Goal: Information Seeking & Learning: Learn about a topic

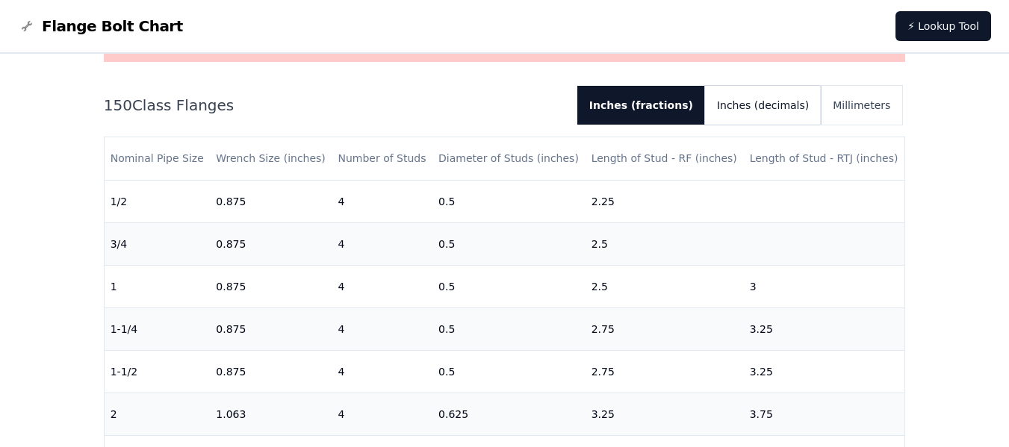
click at [761, 109] on button "Inches (decimals)" at bounding box center [763, 105] width 116 height 39
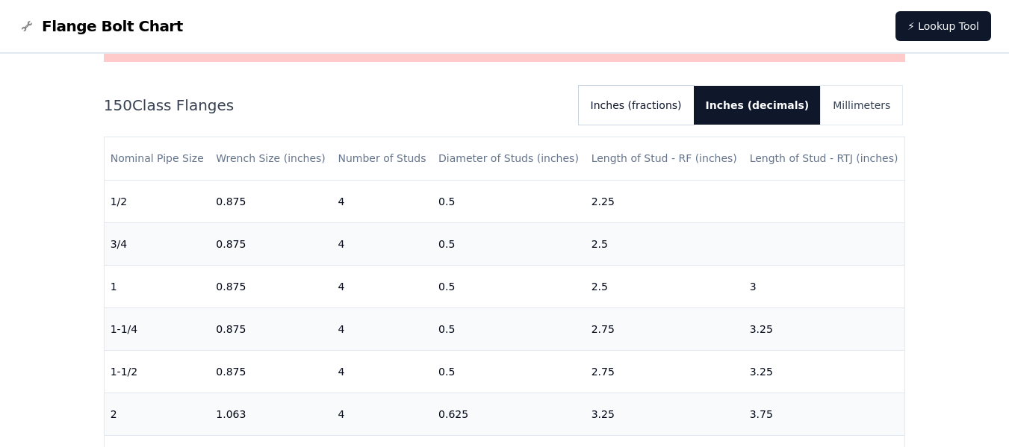
click at [661, 105] on button "Inches (fractions)" at bounding box center [636, 105] width 115 height 39
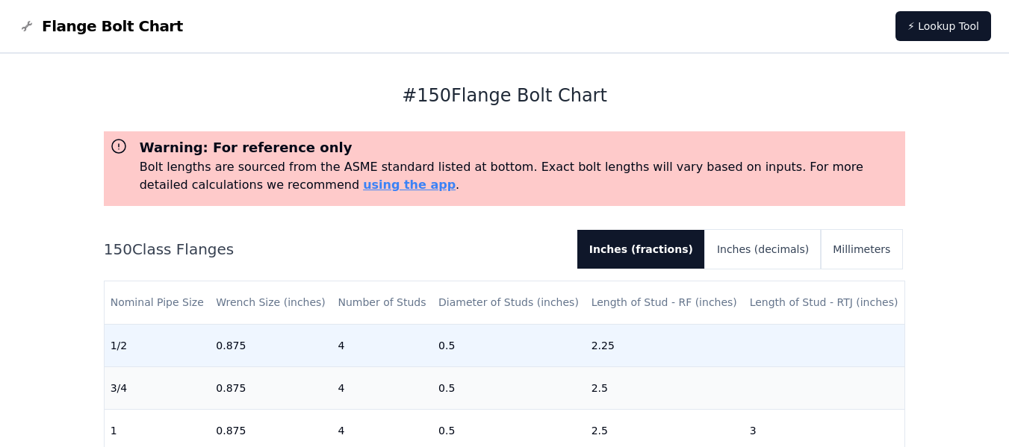
scroll to position [144, 0]
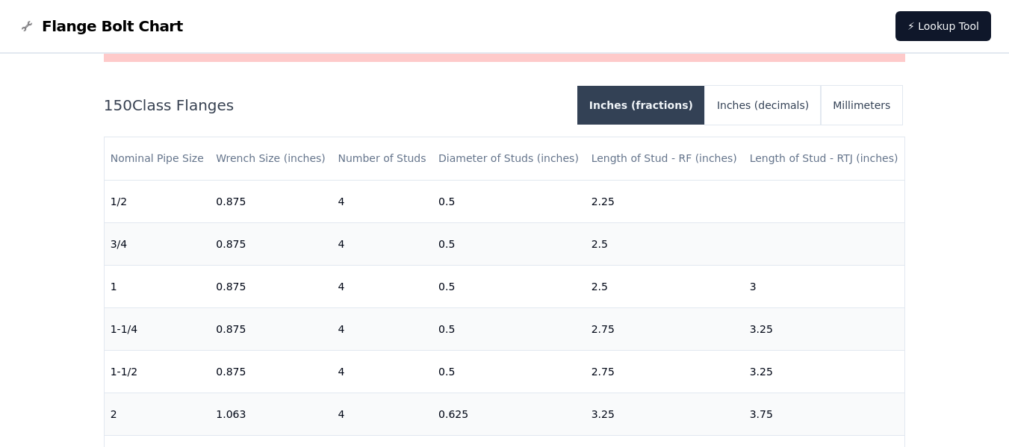
click at [649, 106] on button "Inches (fractions)" at bounding box center [641, 105] width 128 height 39
click at [862, 109] on button "Millimeters" at bounding box center [861, 105] width 81 height 39
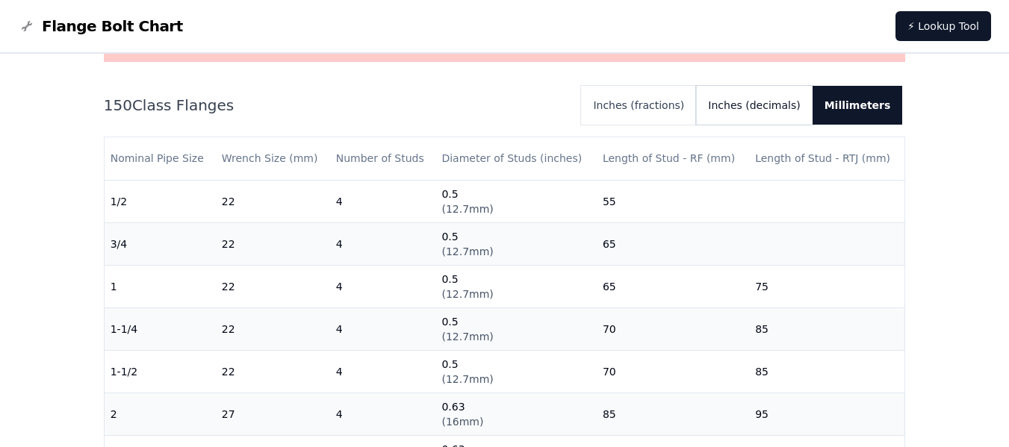
click at [768, 111] on button "Inches (decimals)" at bounding box center [754, 105] width 116 height 39
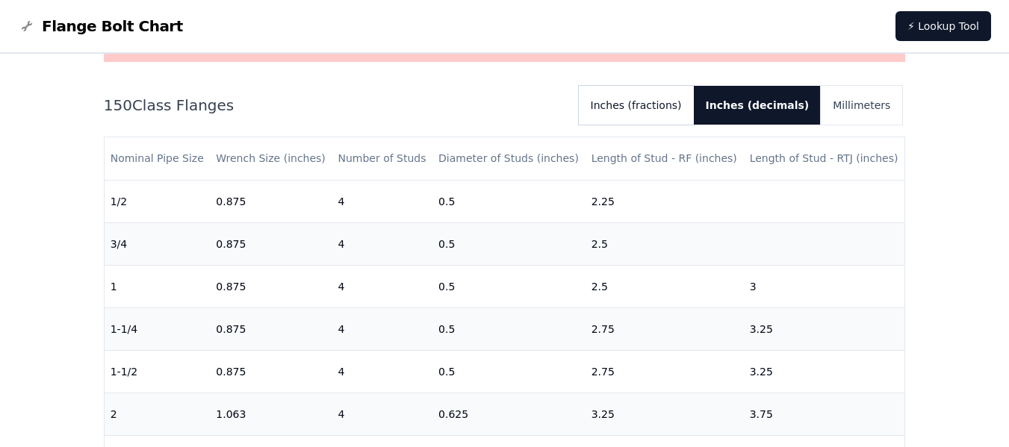
click at [674, 114] on button "Inches (fractions)" at bounding box center [636, 105] width 115 height 39
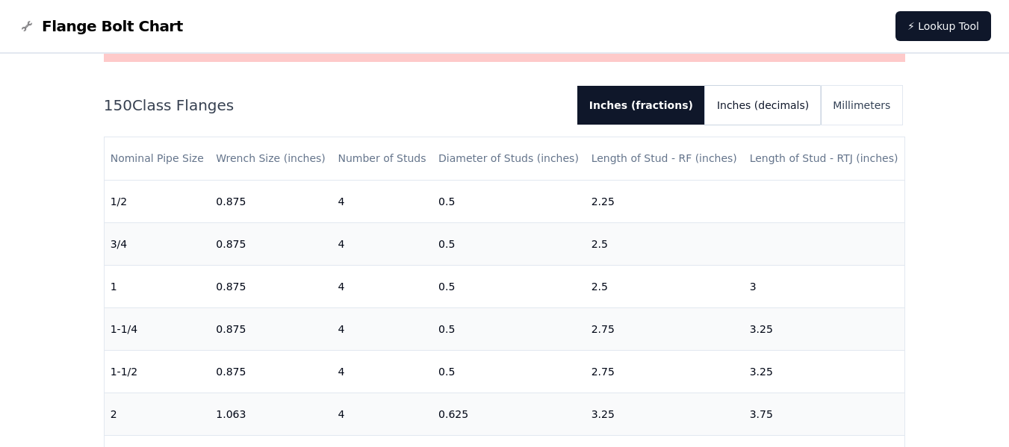
click at [757, 116] on button "Inches (decimals)" at bounding box center [763, 105] width 116 height 39
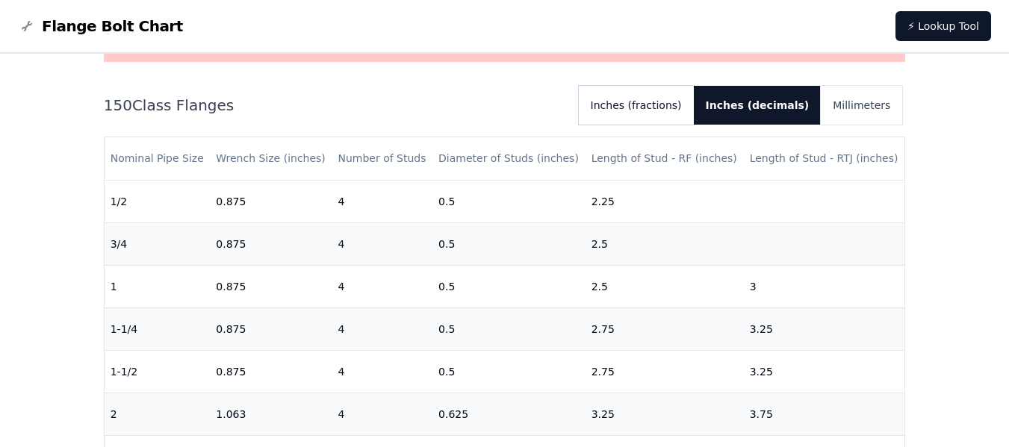
click at [665, 119] on button "Inches (fractions)" at bounding box center [636, 105] width 115 height 39
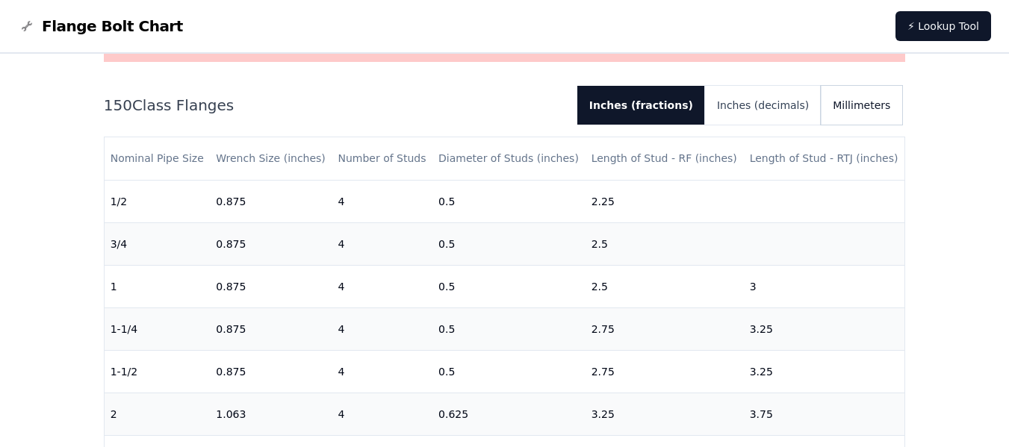
click at [859, 105] on button "Millimeters" at bounding box center [861, 105] width 81 height 39
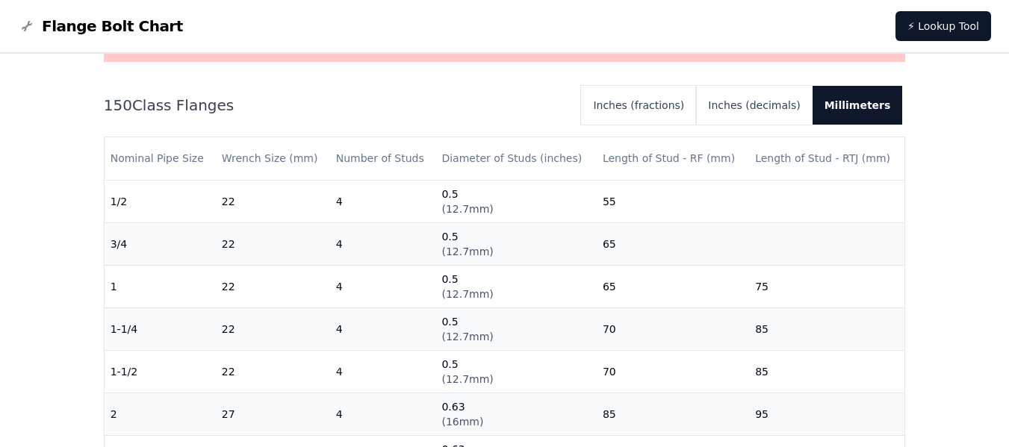
scroll to position [174, 0]
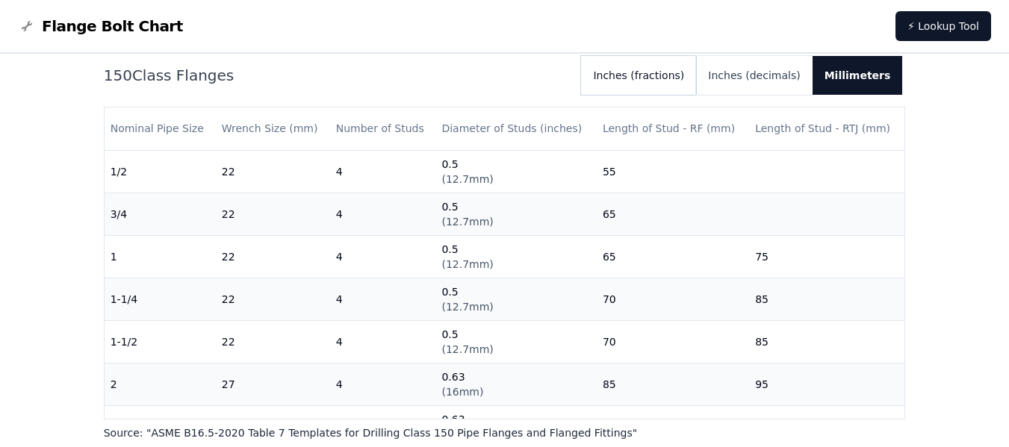
click at [645, 82] on button "Inches (fractions)" at bounding box center [638, 75] width 115 height 39
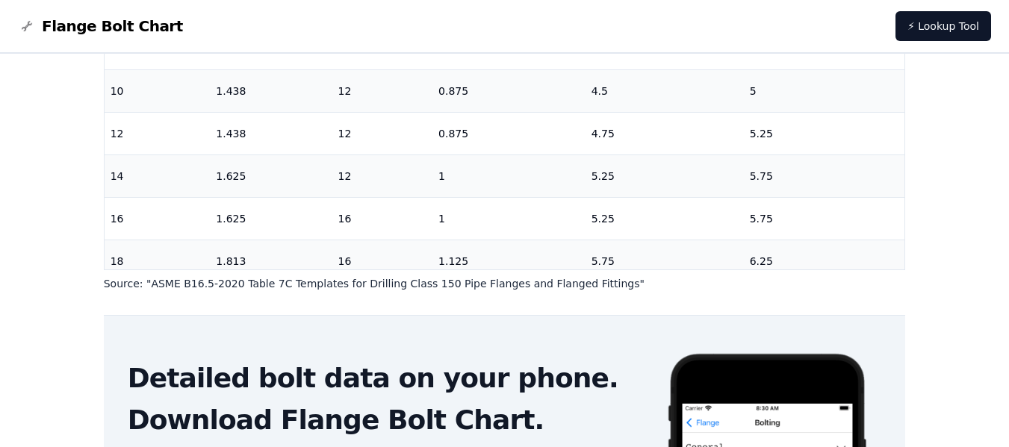
scroll to position [508, 0]
